Goal: Navigation & Orientation: Understand site structure

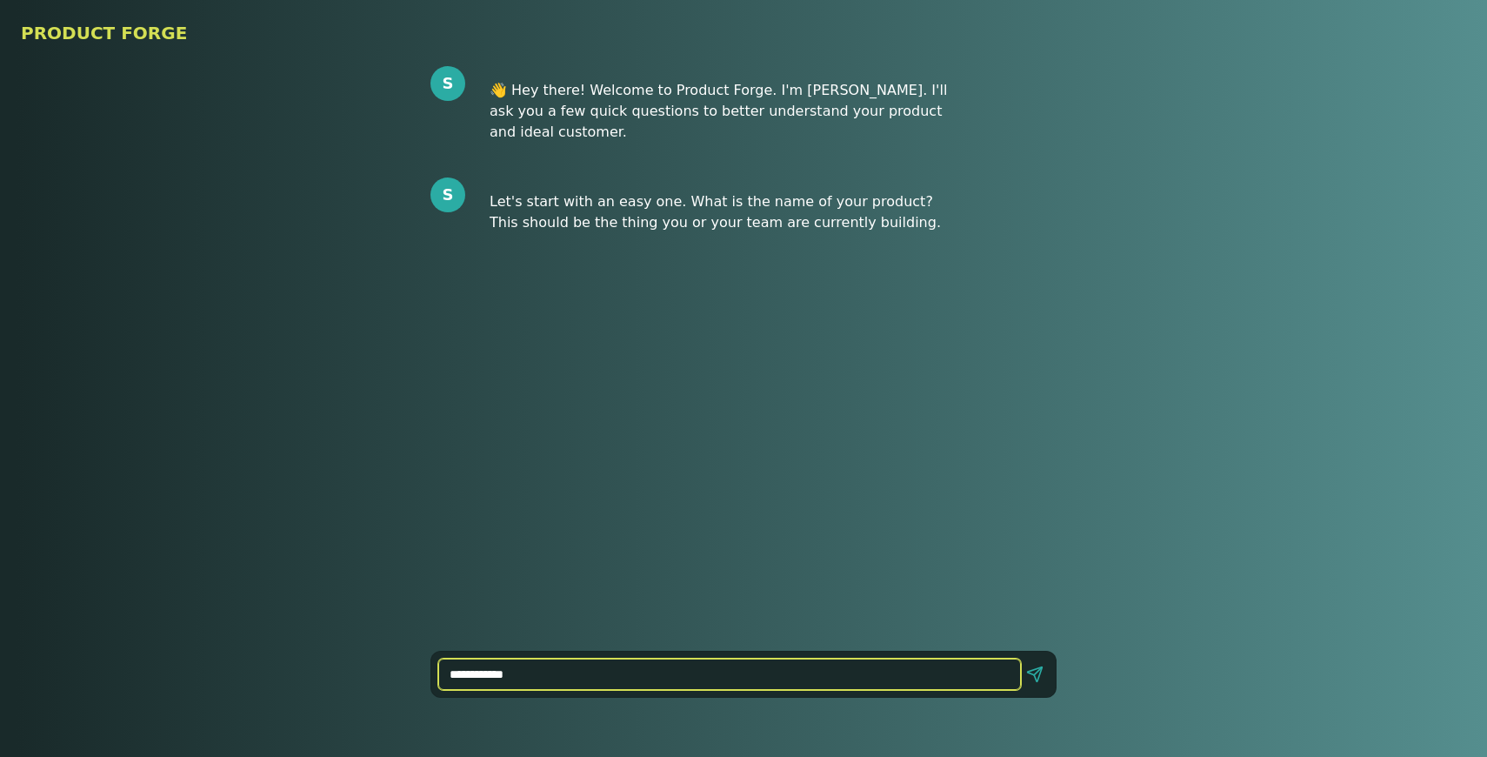
type input "**********"
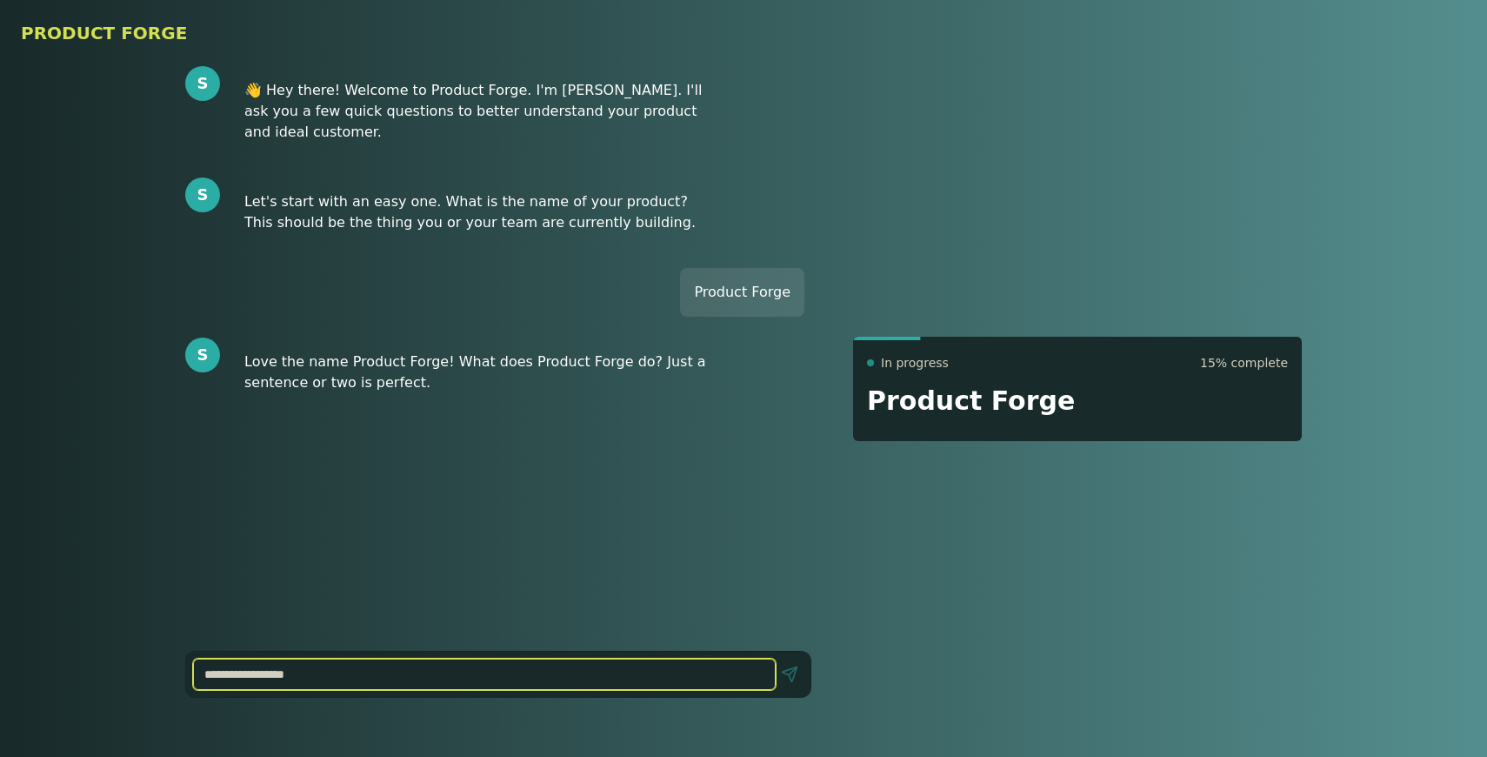
paste input "**********"
type input "**********"
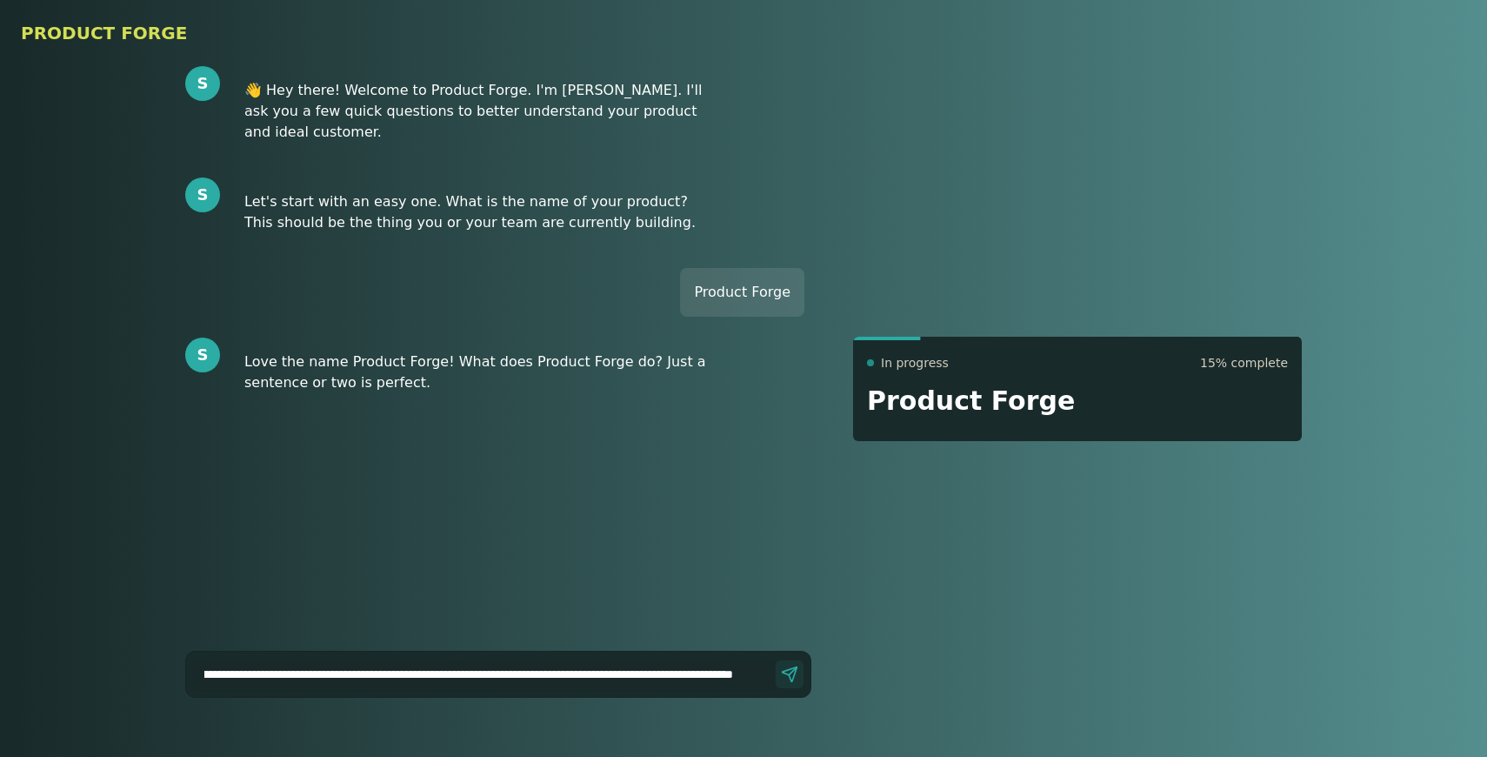
click at [794, 673] on button "Send" at bounding box center [790, 674] width 28 height 28
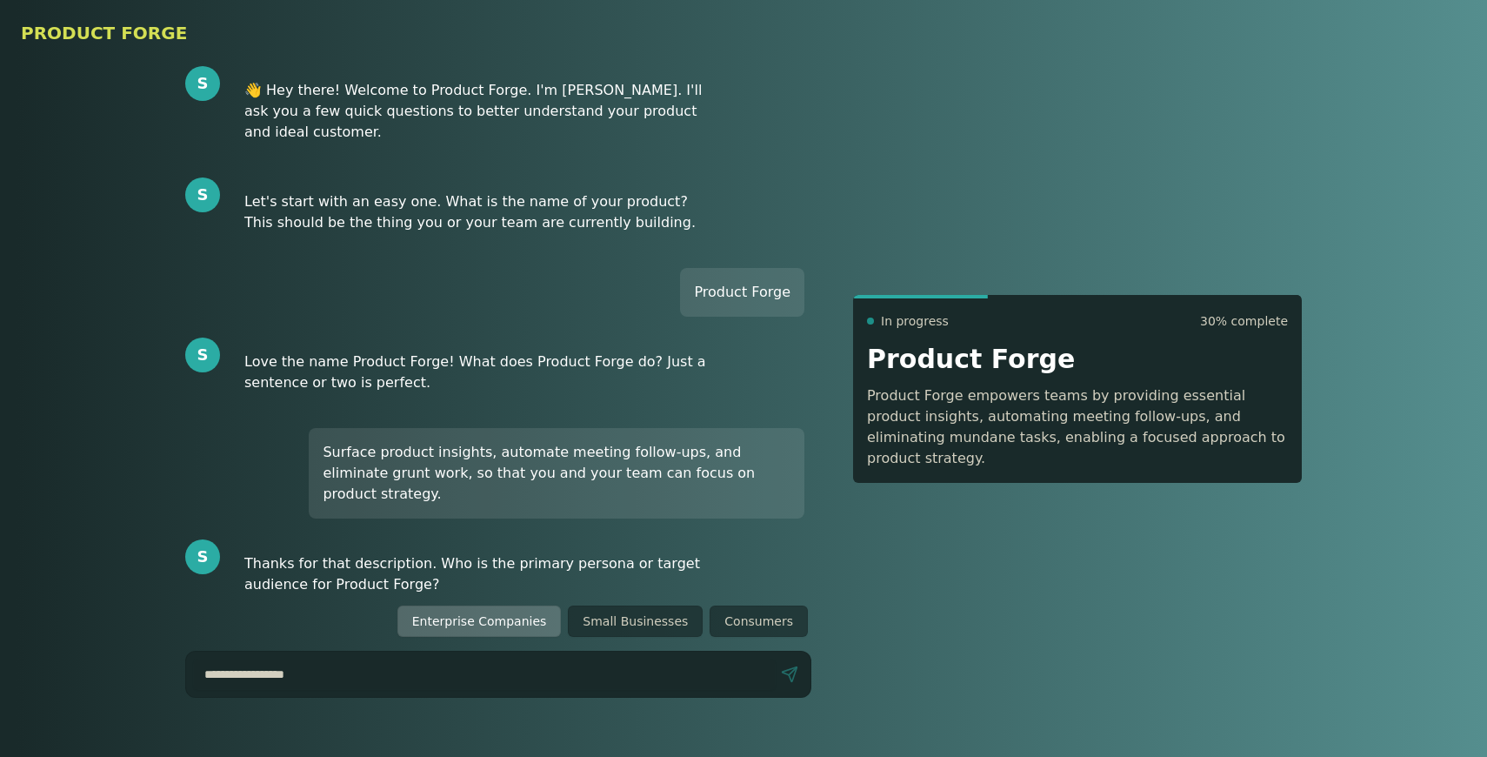
click at [549, 624] on button "Enterprise Companies" at bounding box center [479, 620] width 164 height 31
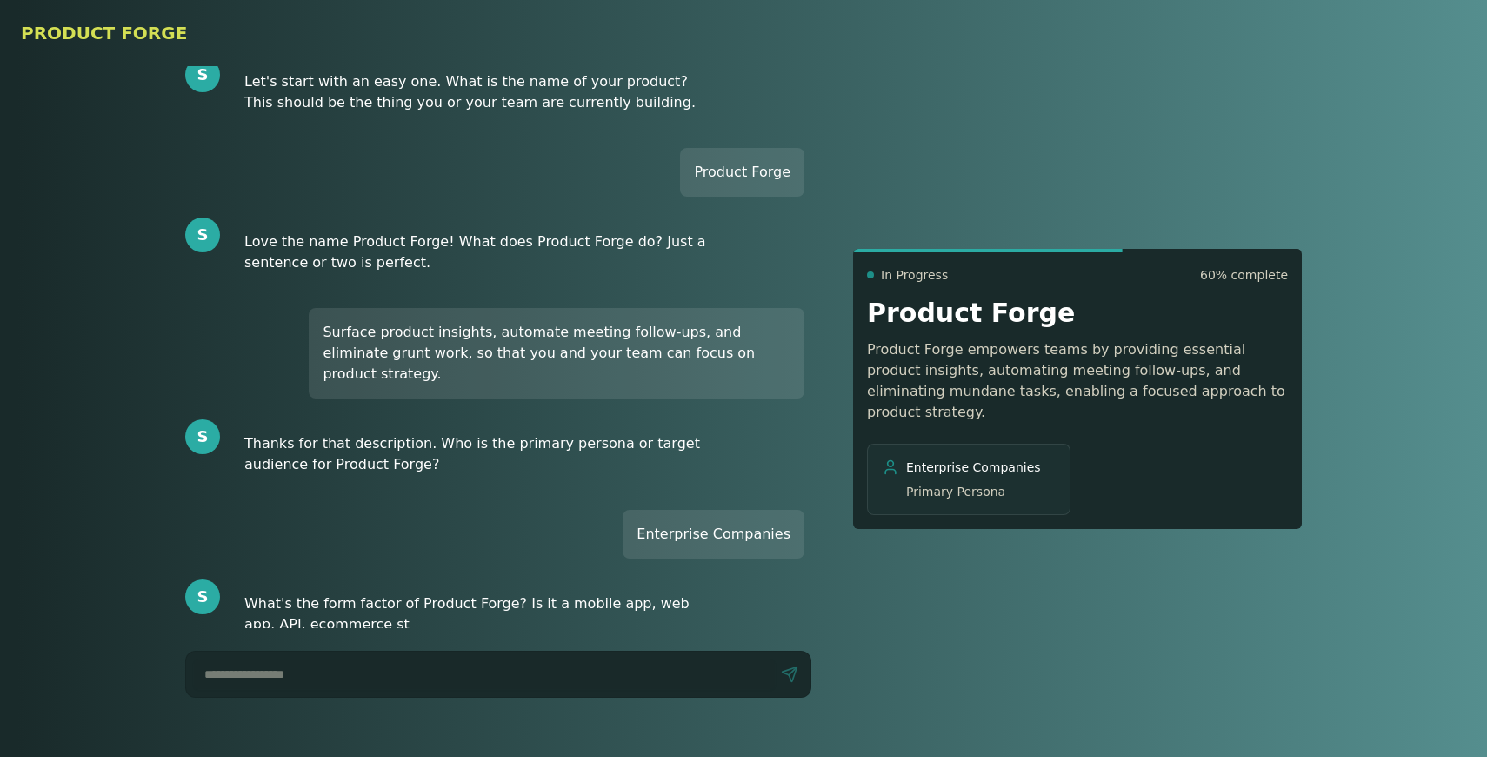
scroll to position [120, 0]
click at [658, 628] on button "Web App" at bounding box center [661, 620] width 83 height 31
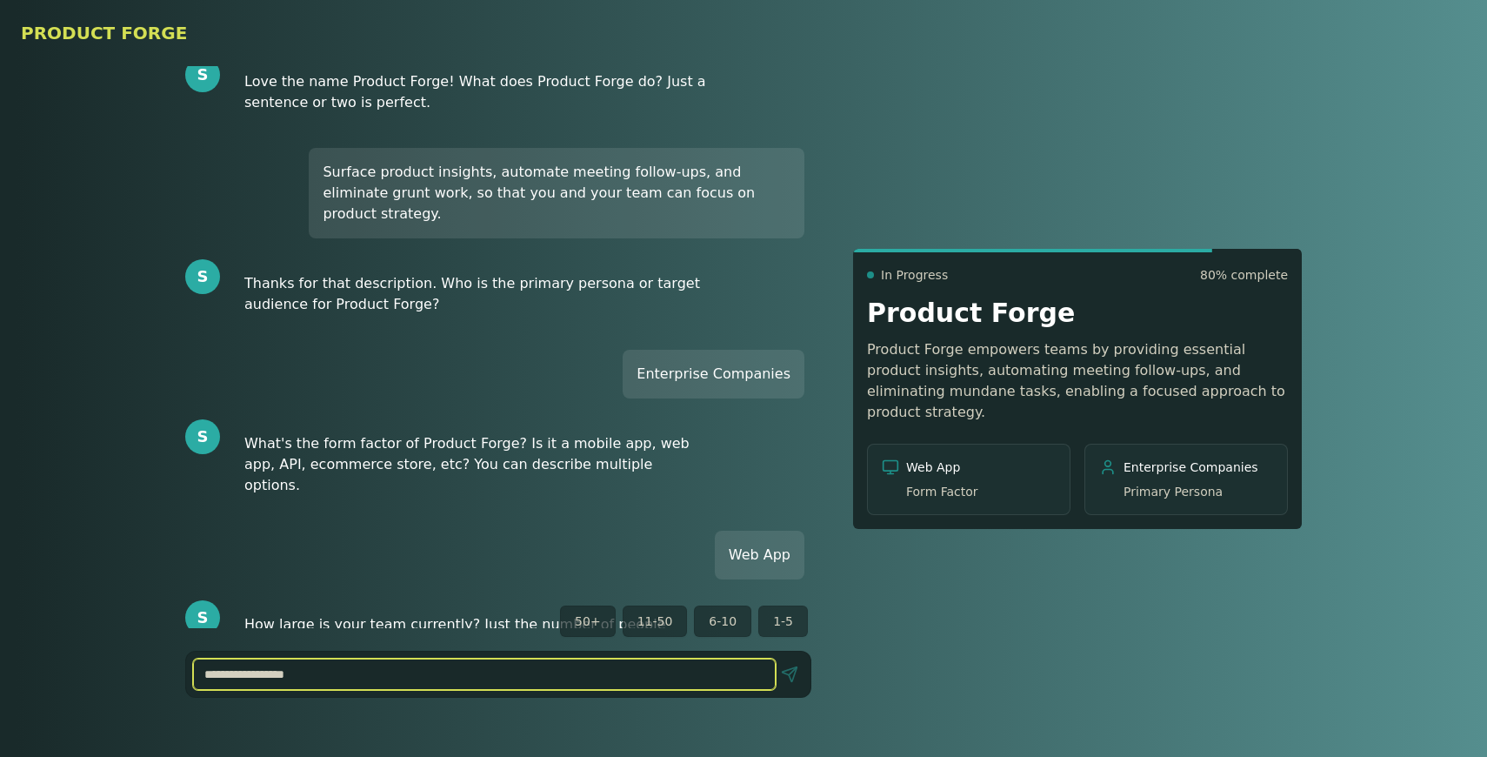
scroll to position [280, 0]
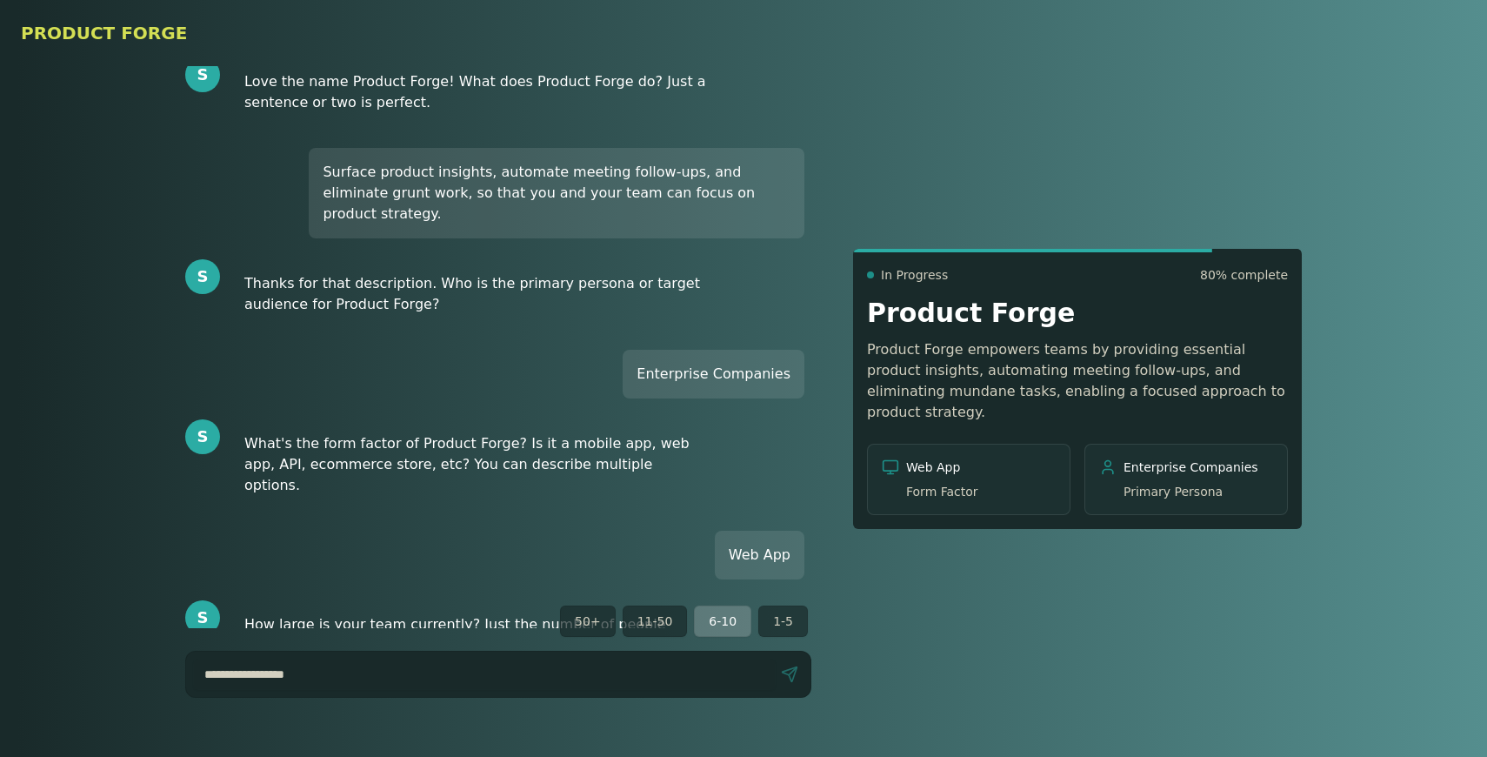
click at [711, 629] on button "6-10" at bounding box center [722, 620] width 57 height 31
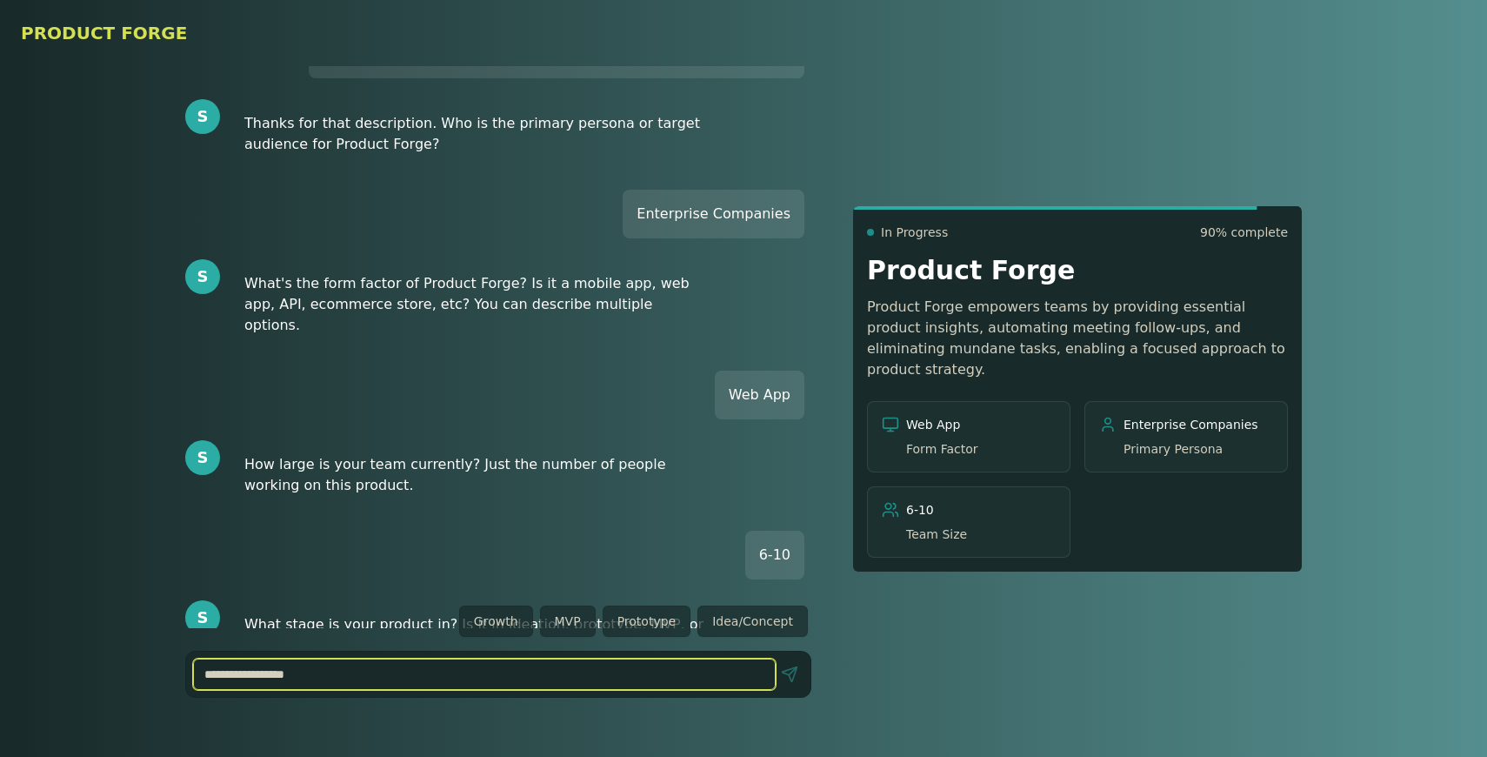
scroll to position [440, 0]
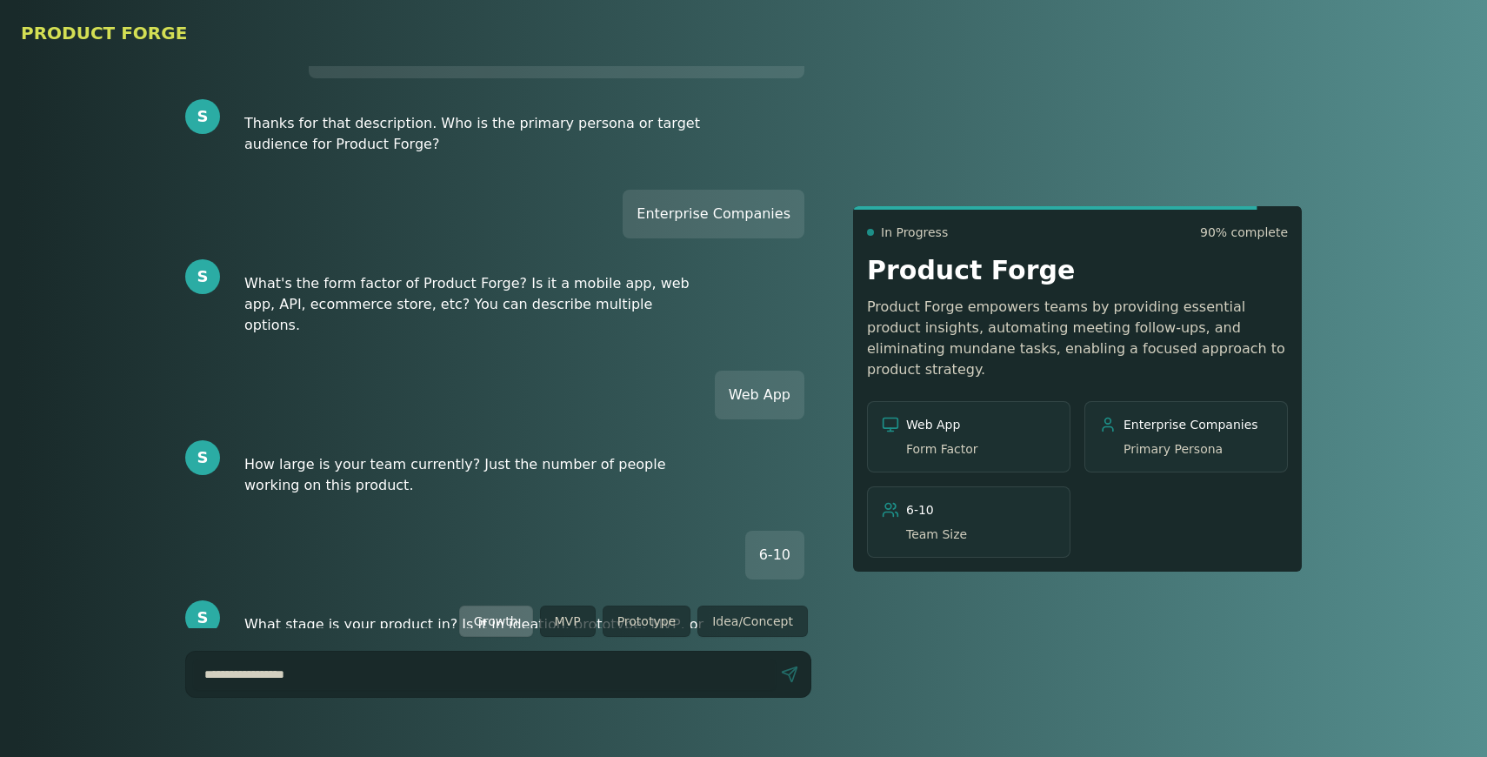
click at [497, 620] on button "Growth" at bounding box center [496, 620] width 74 height 31
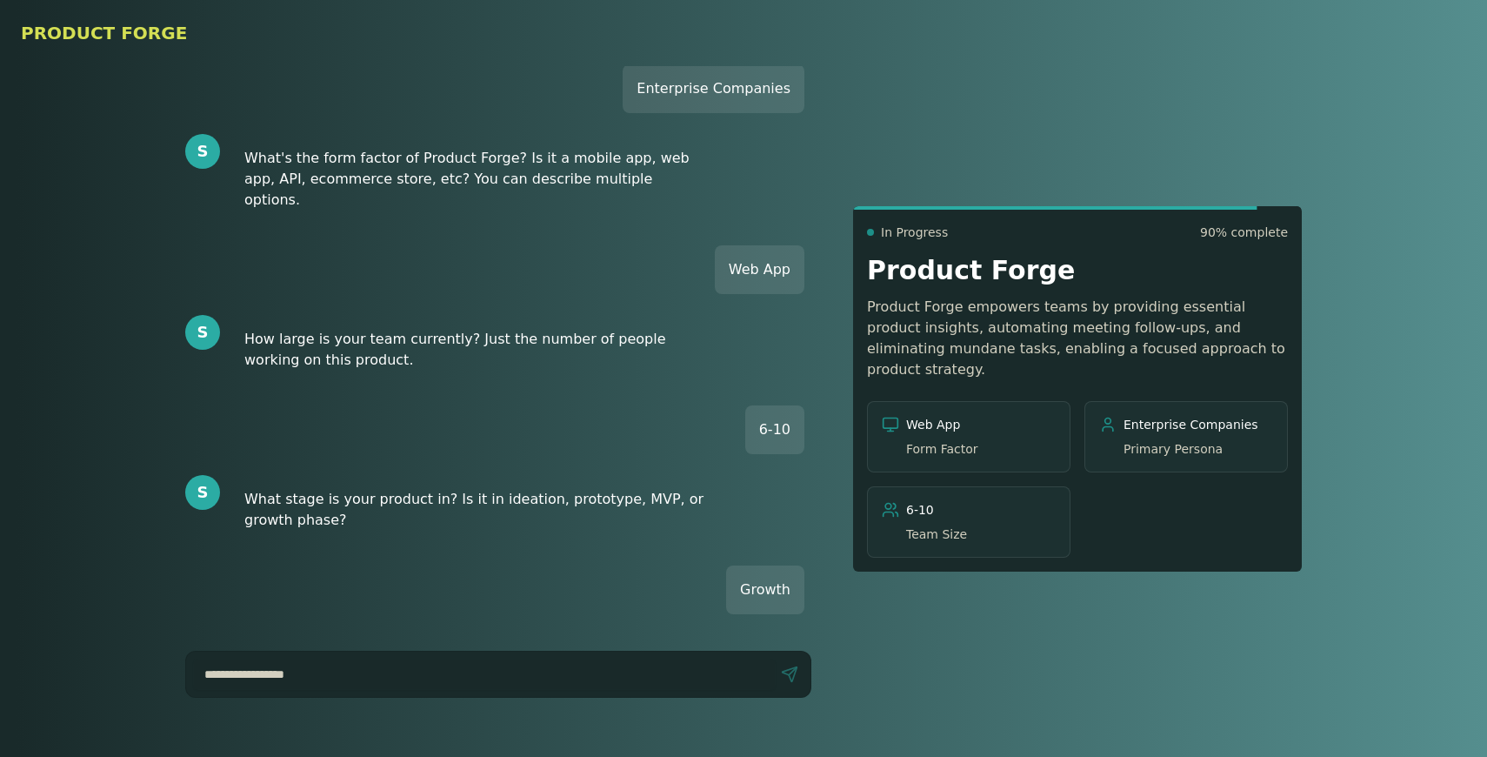
scroll to position [524, 0]
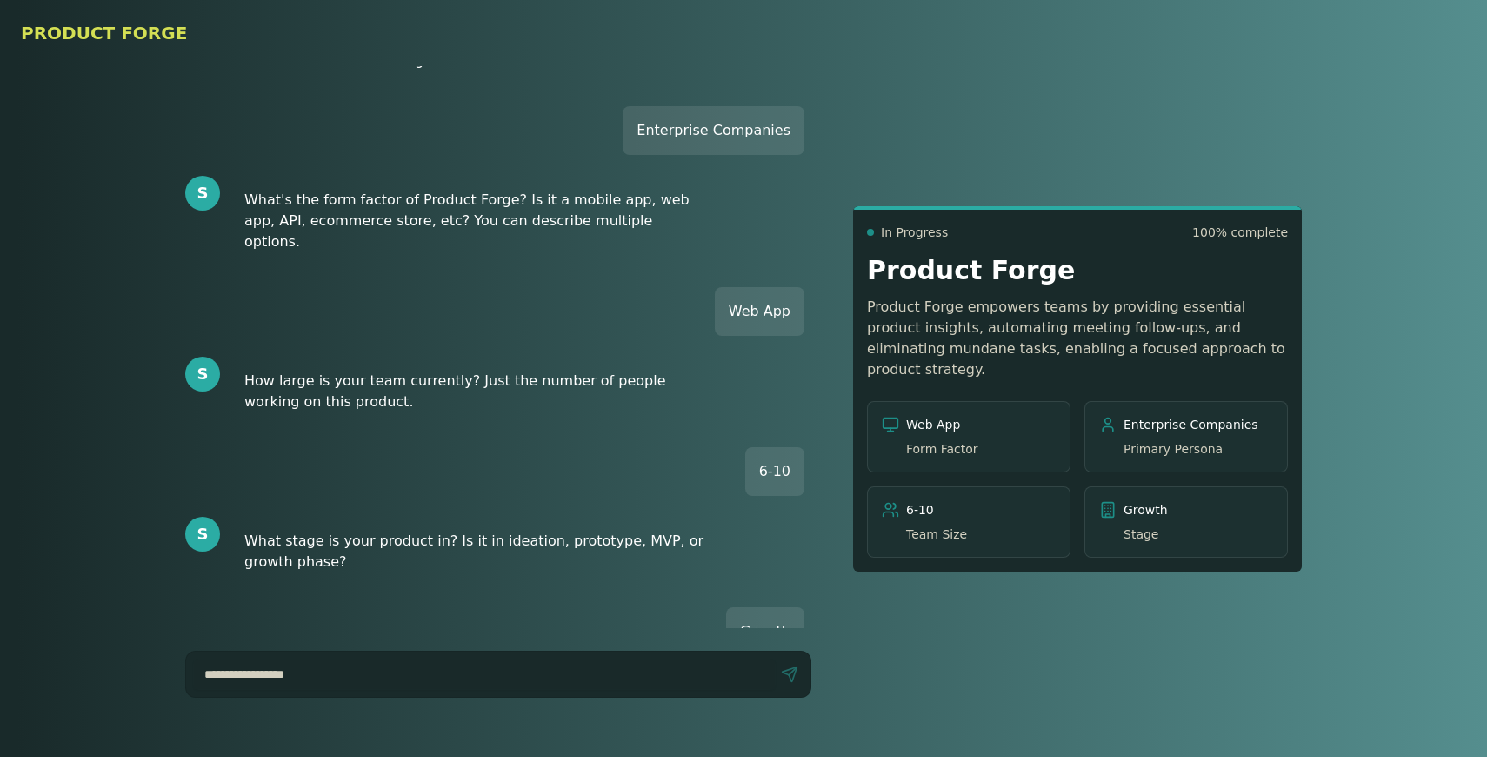
click at [960, 525] on span "Team Size" at bounding box center [936, 533] width 61 height 17
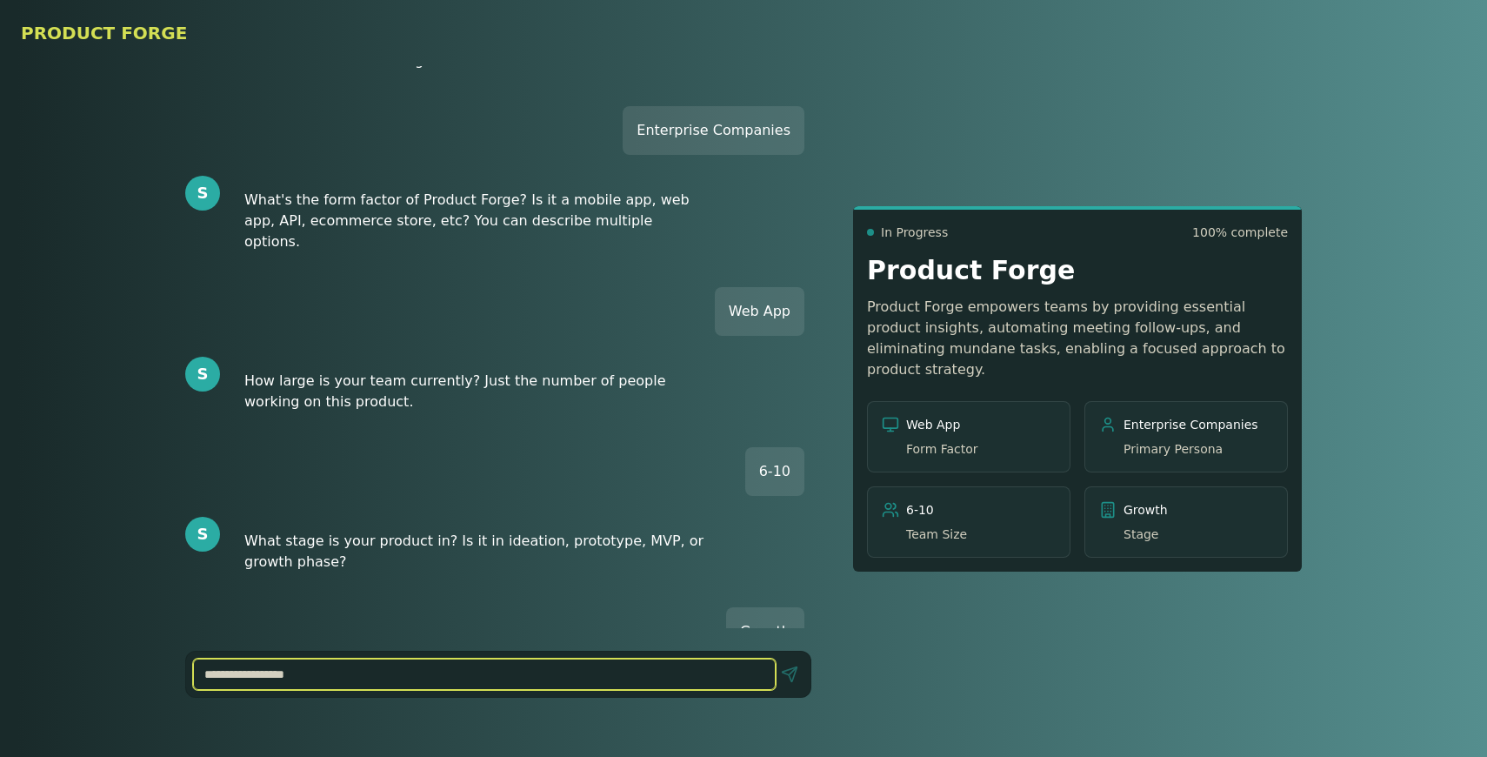
click at [683, 678] on input at bounding box center [484, 673] width 583 height 31
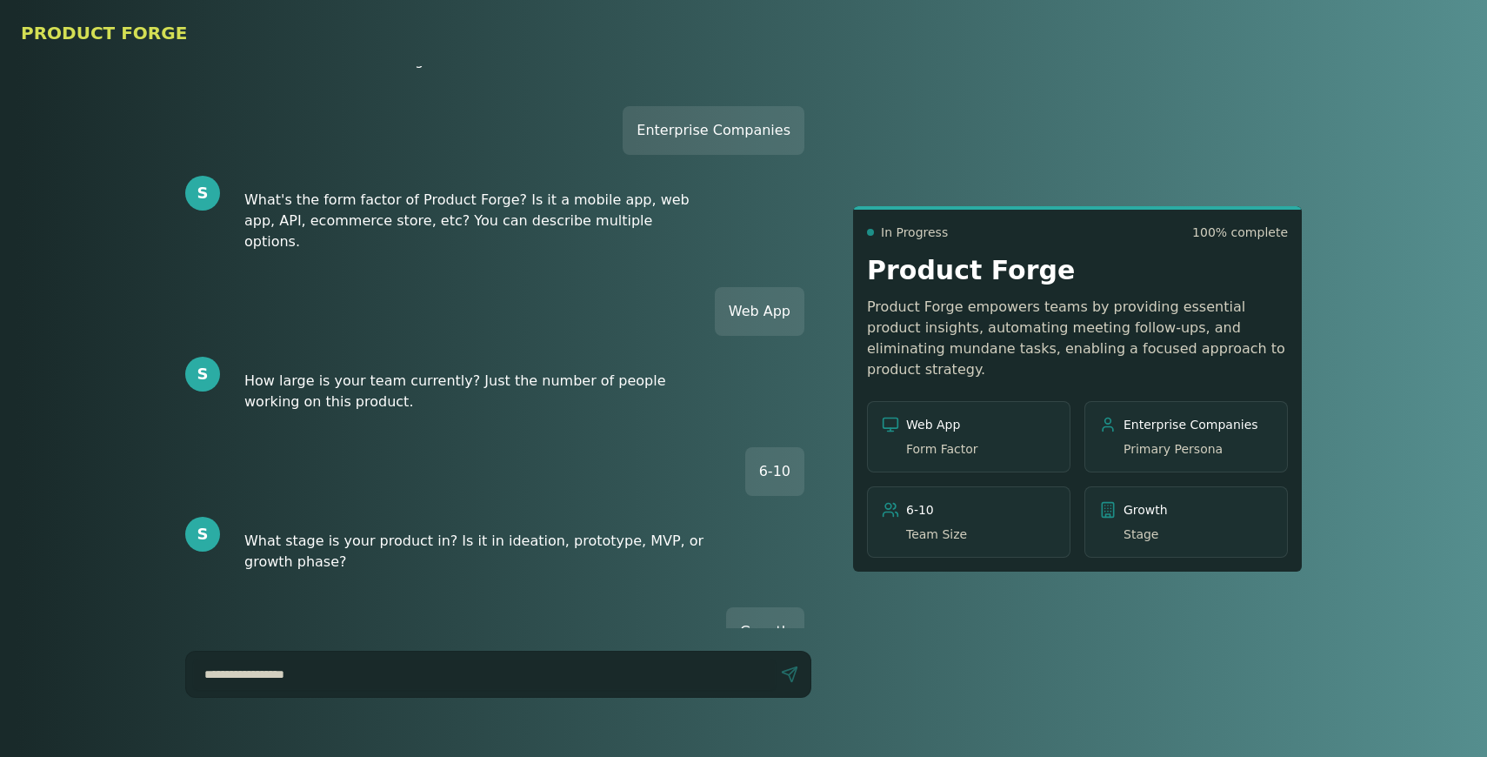
click at [954, 593] on div "In Progress 100 % complete Product Forge Product Forge empowers teams by provid…" at bounding box center [1077, 388] width 449 height 645
click at [827, 575] on div "S 👋 Hey there! Welcome to Product Forge. I'm [PERSON_NAME]. I'll ask you a few …" at bounding box center [744, 388] width 1336 height 645
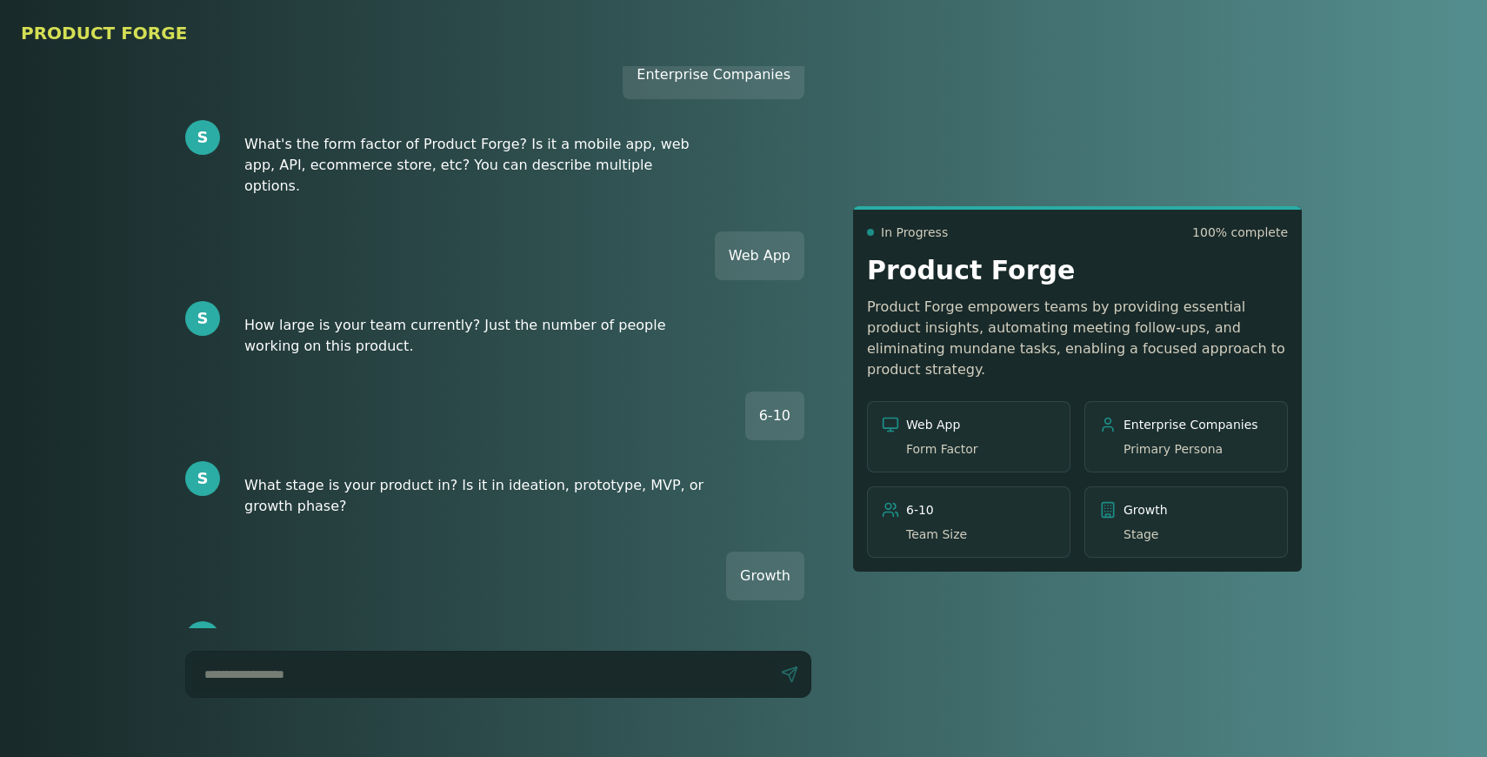
scroll to position [579, 0]
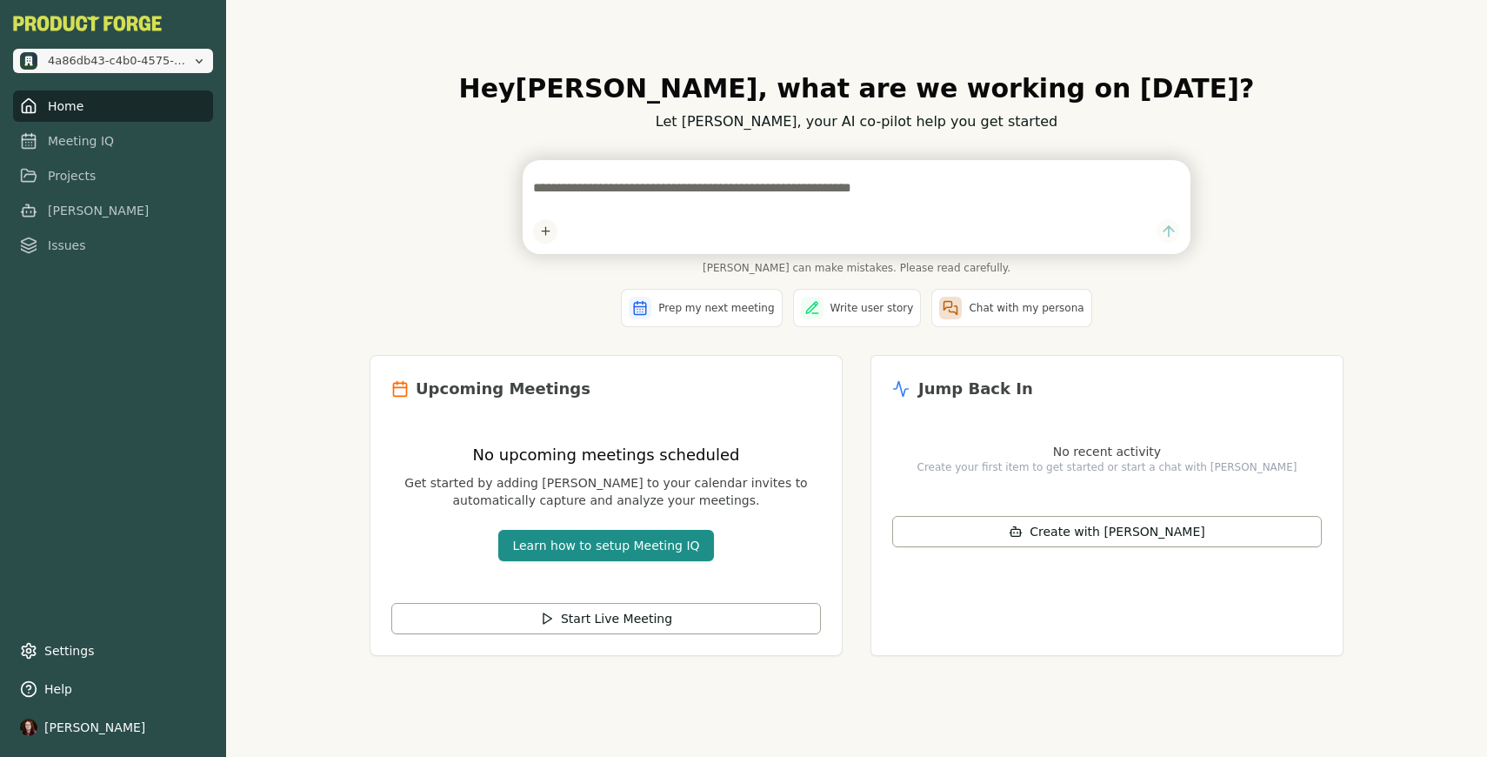
click at [203, 65] on icon "Open organization switcher" at bounding box center [199, 61] width 14 height 14
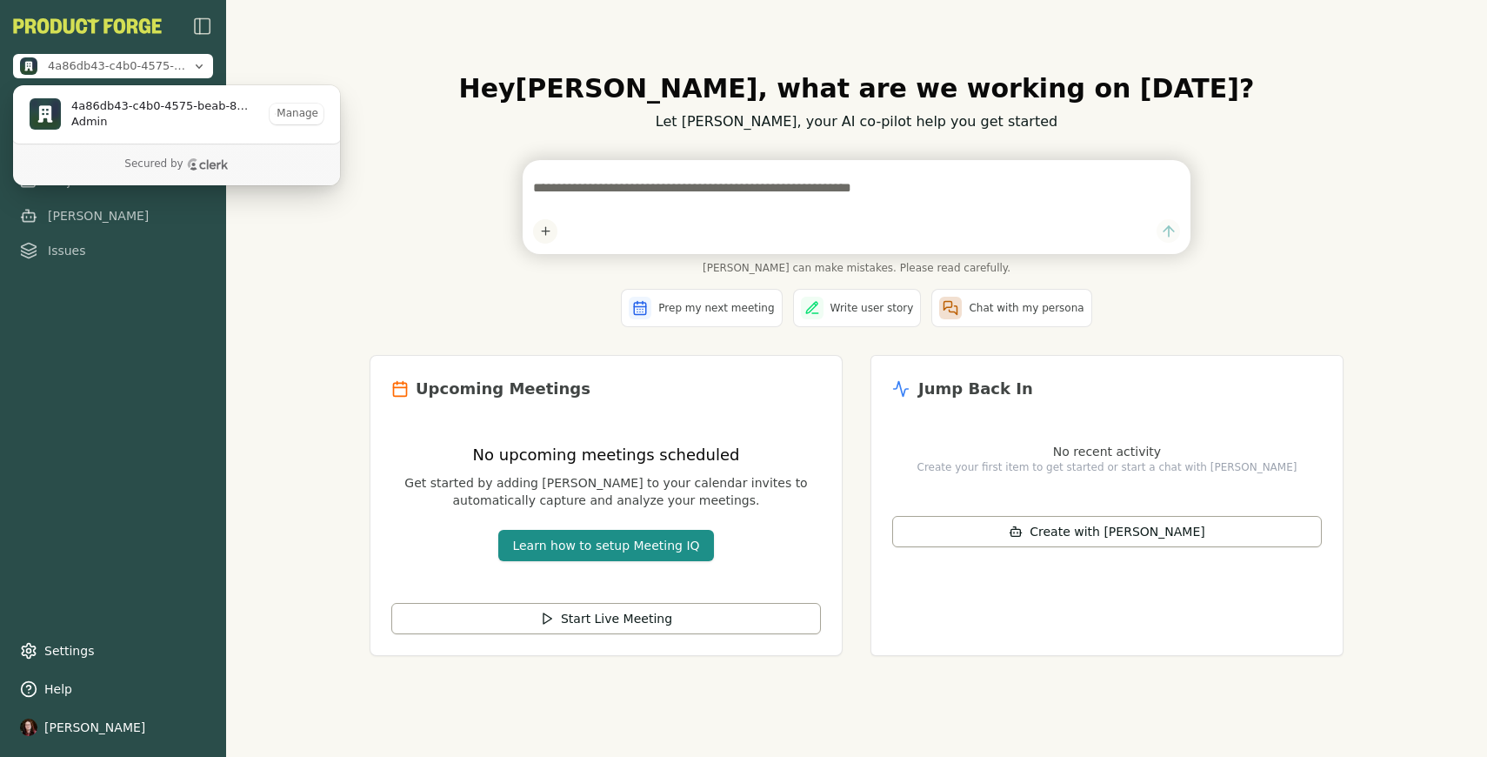
click at [295, 58] on div "Hey [PERSON_NAME] , what are we working on [DATE]? Let [PERSON_NAME], your AI c…" at bounding box center [856, 378] width 1261 height 757
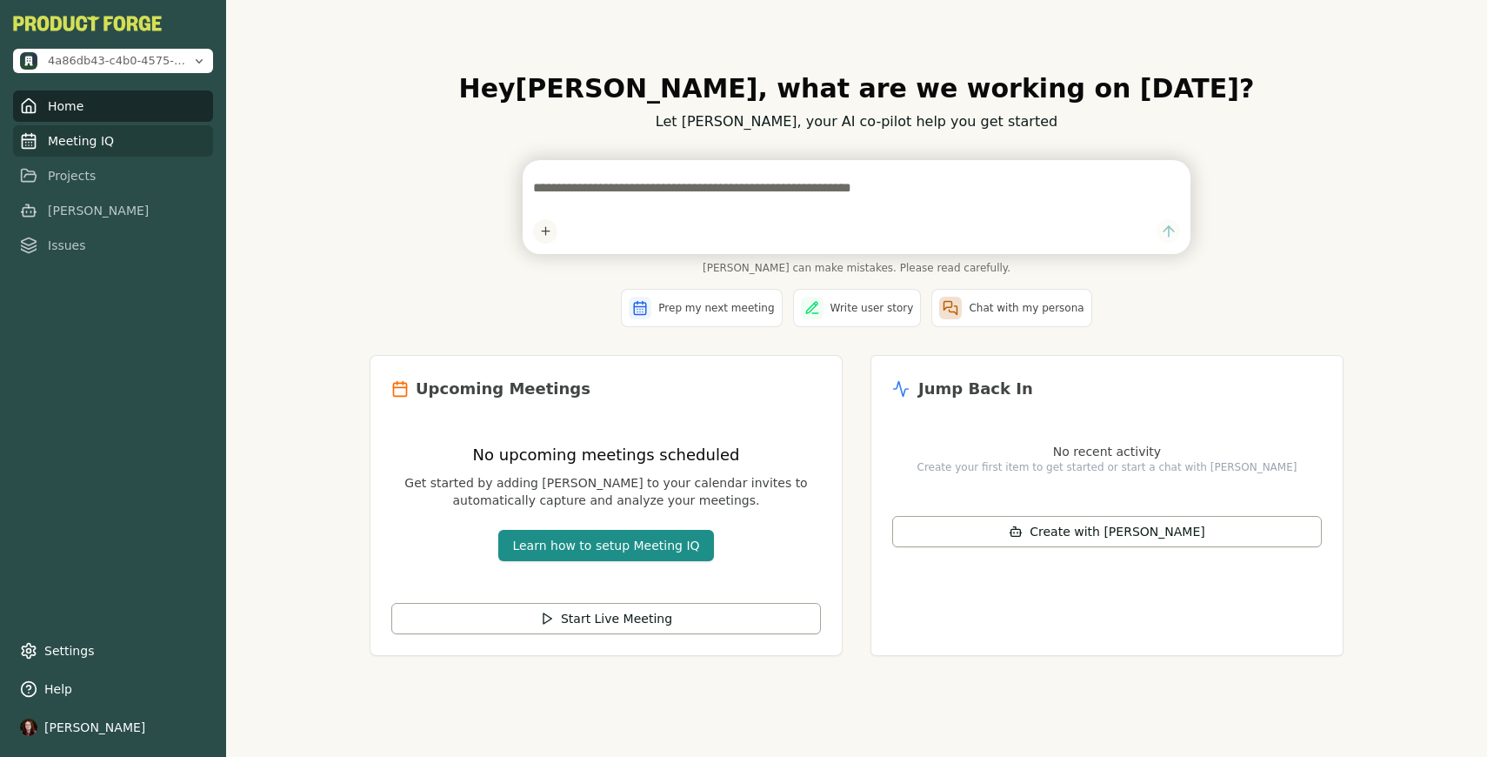
click at [126, 147] on link "Meeting IQ" at bounding box center [113, 140] width 200 height 31
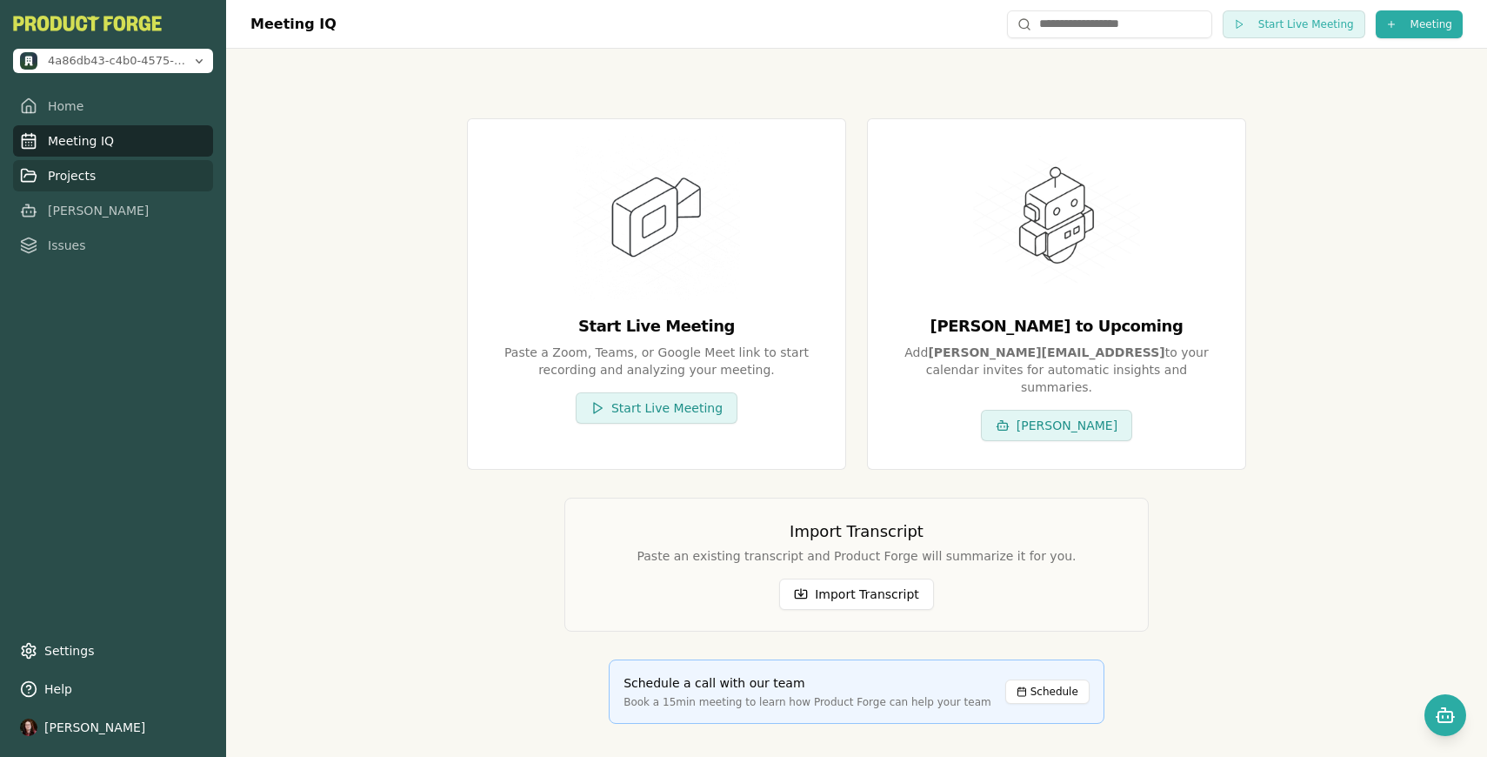
click at [124, 185] on link "Projects" at bounding box center [113, 175] width 200 height 31
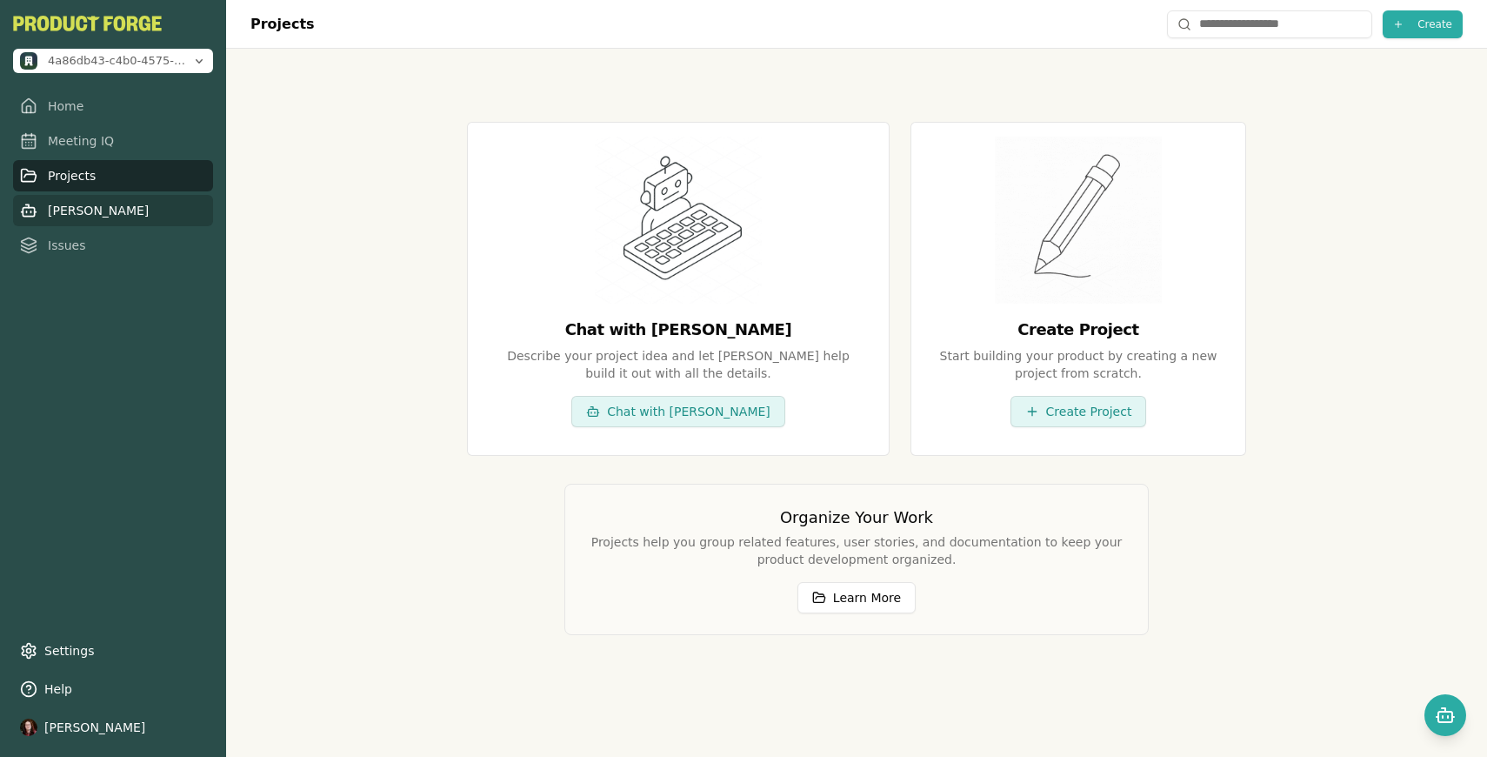
click at [124, 219] on link "[PERSON_NAME]" at bounding box center [113, 210] width 200 height 31
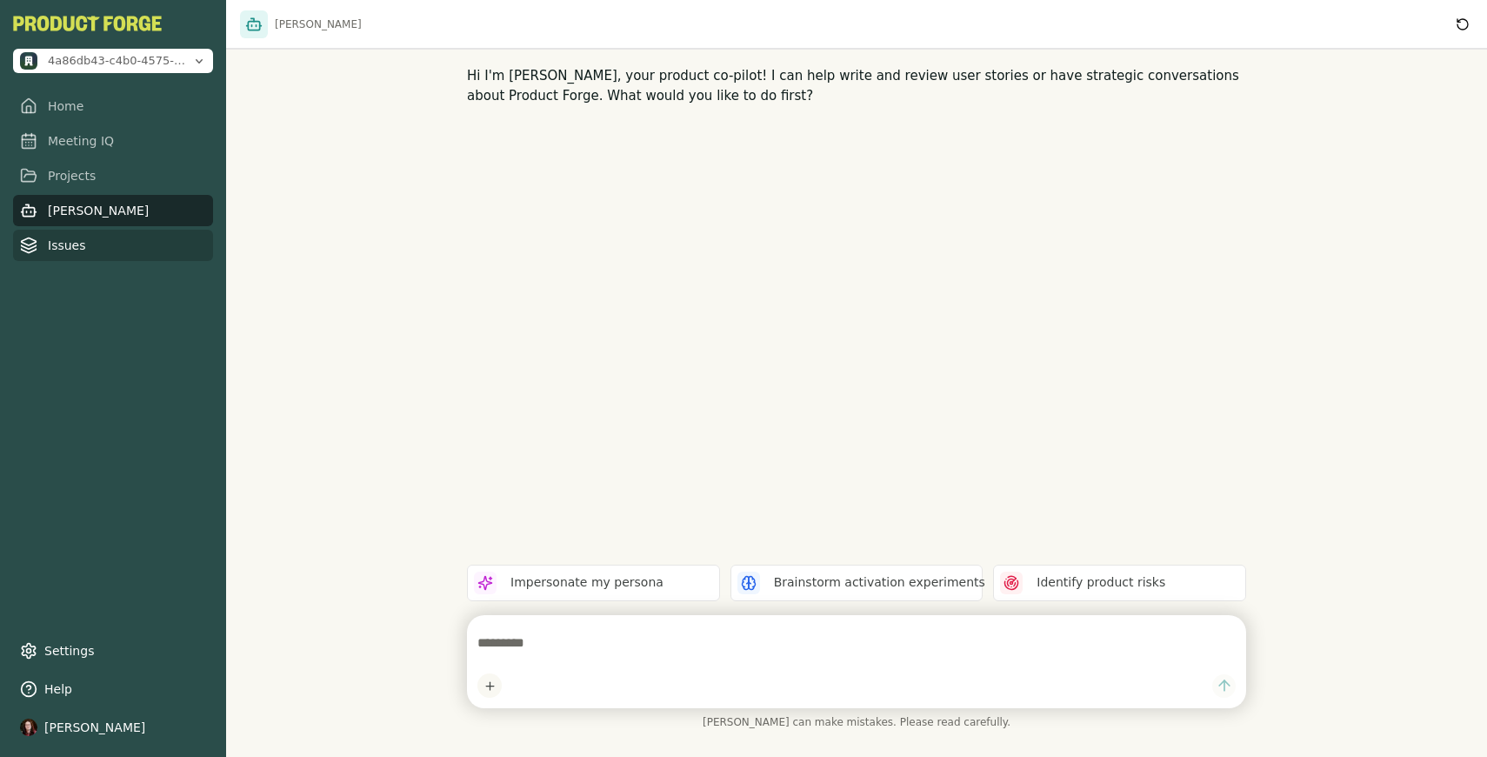
click at [124, 244] on link "Issues" at bounding box center [113, 245] width 200 height 31
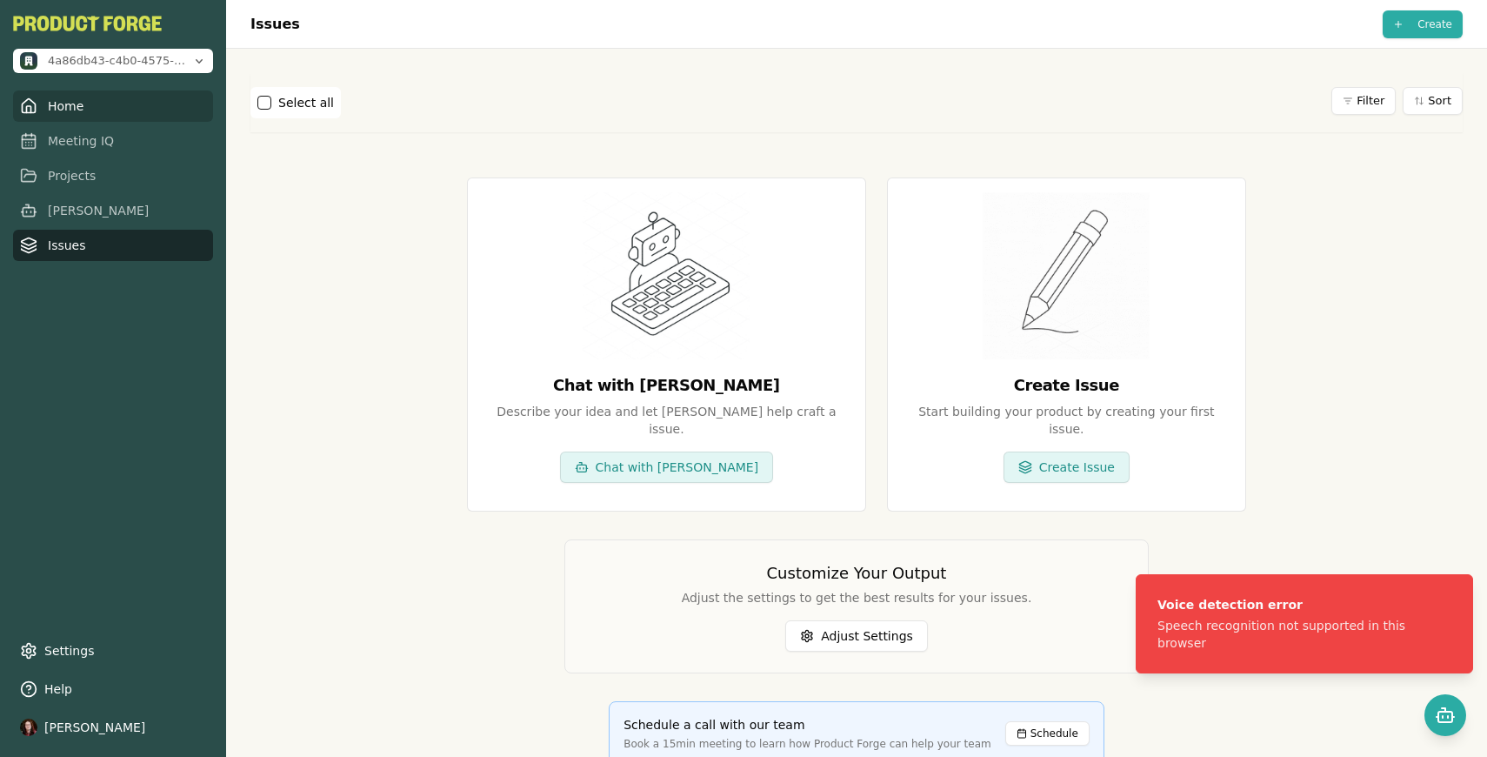
click at [112, 114] on link "Home" at bounding box center [113, 105] width 200 height 31
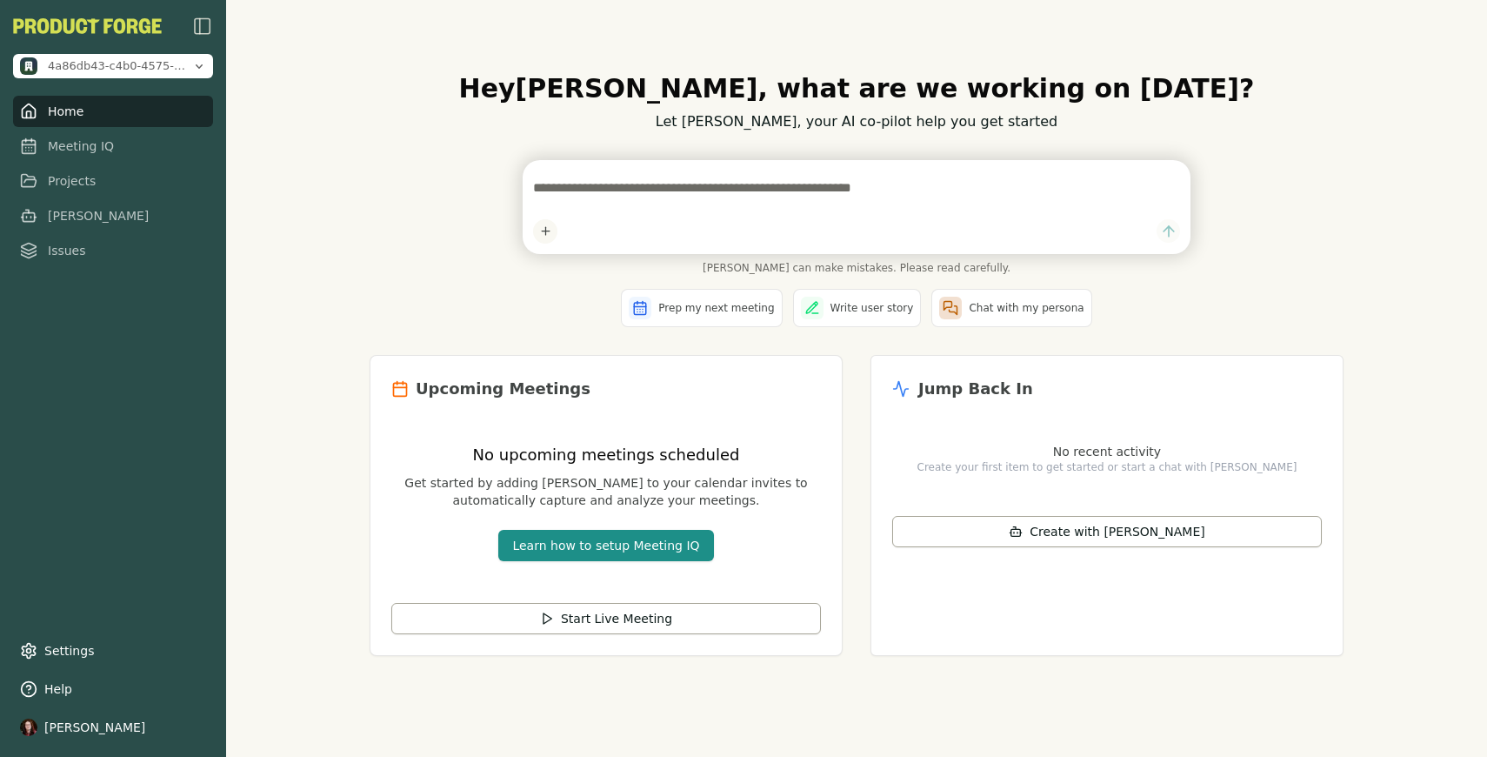
click at [357, 257] on div "Hey [PERSON_NAME] , what are we working on [DATE]? Let [PERSON_NAME], your AI c…" at bounding box center [857, 377] width 1002 height 665
